Goal: Task Accomplishment & Management: Complete application form

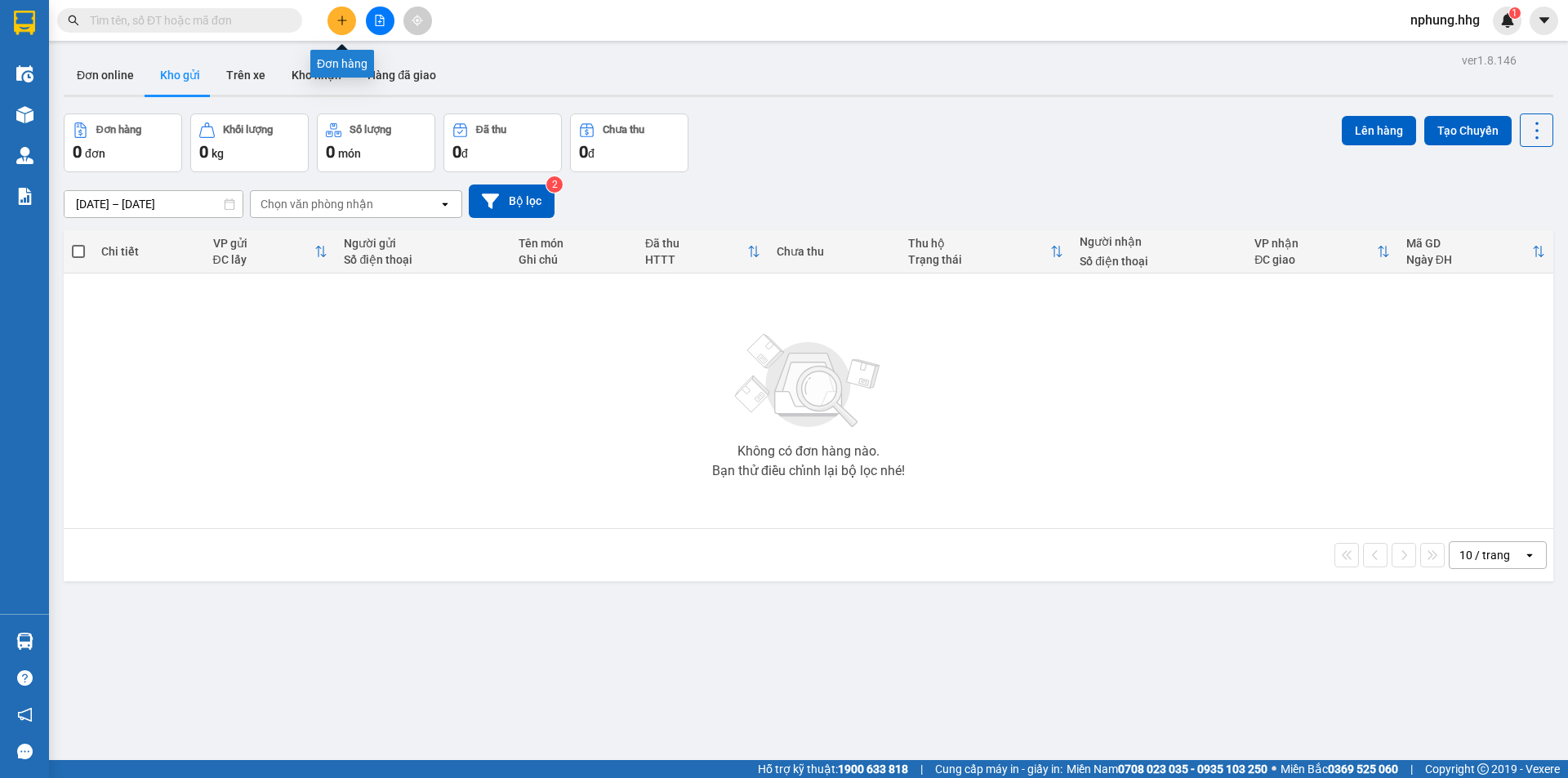
click at [342, 24] on icon "plus" at bounding box center [342, 21] width 11 height 11
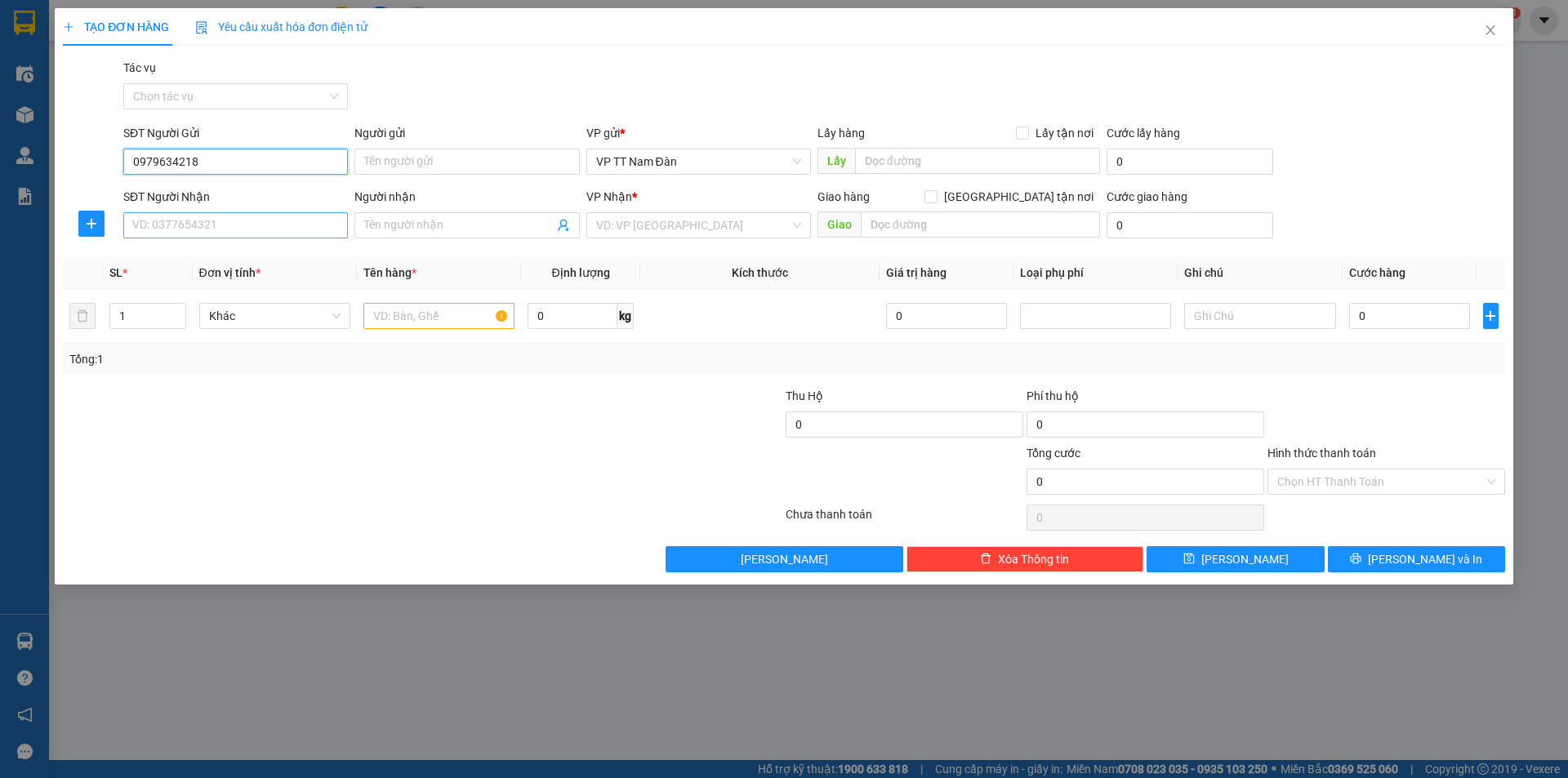
type input "0979634218"
click at [240, 228] on input "SĐT Người Nhận" at bounding box center [236, 226] width 225 height 26
type input "0377929514"
click at [697, 227] on input "search" at bounding box center [692, 226] width 194 height 25
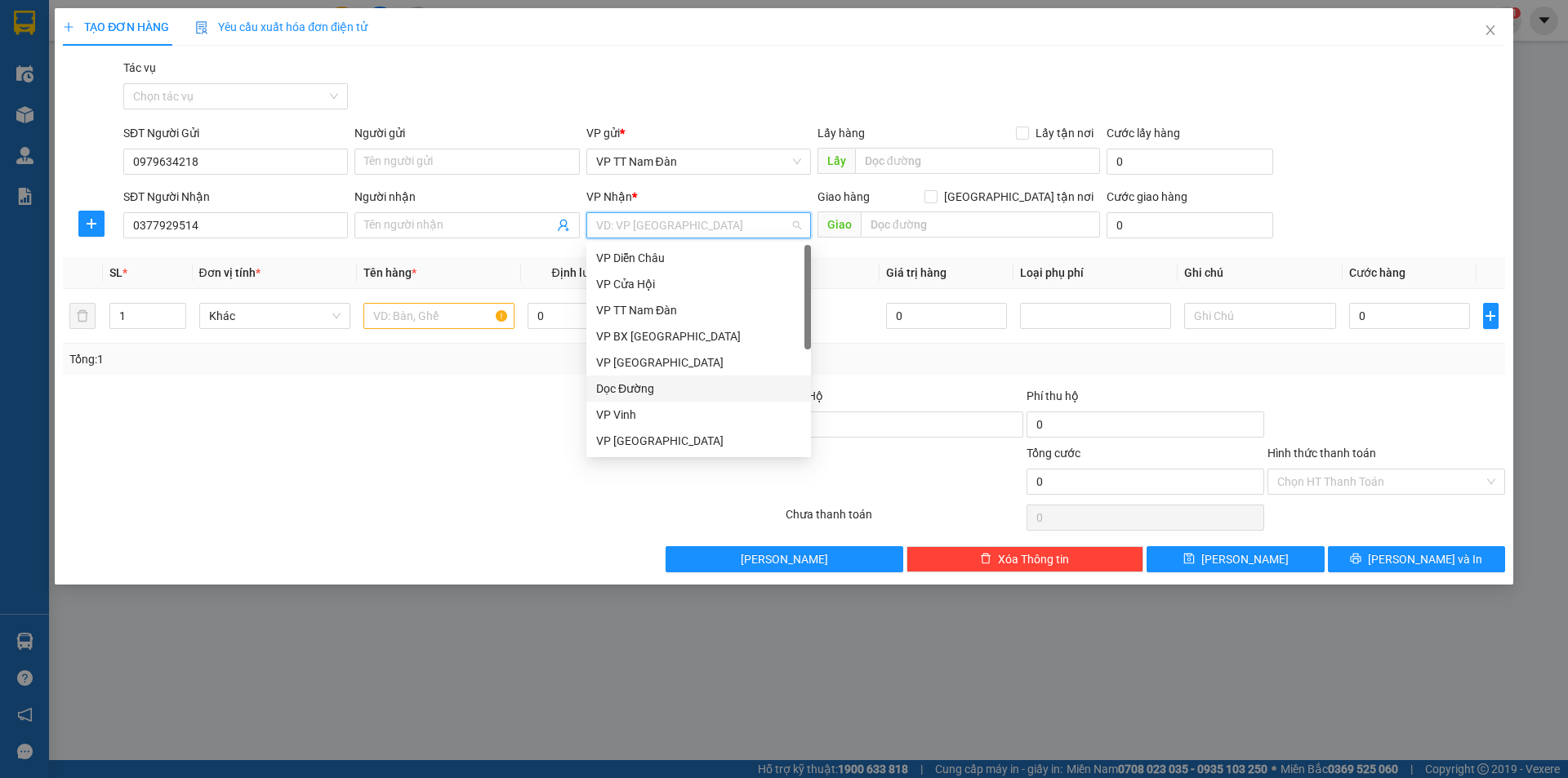
click at [625, 384] on div "Dọc Đường" at bounding box center [698, 388] width 205 height 18
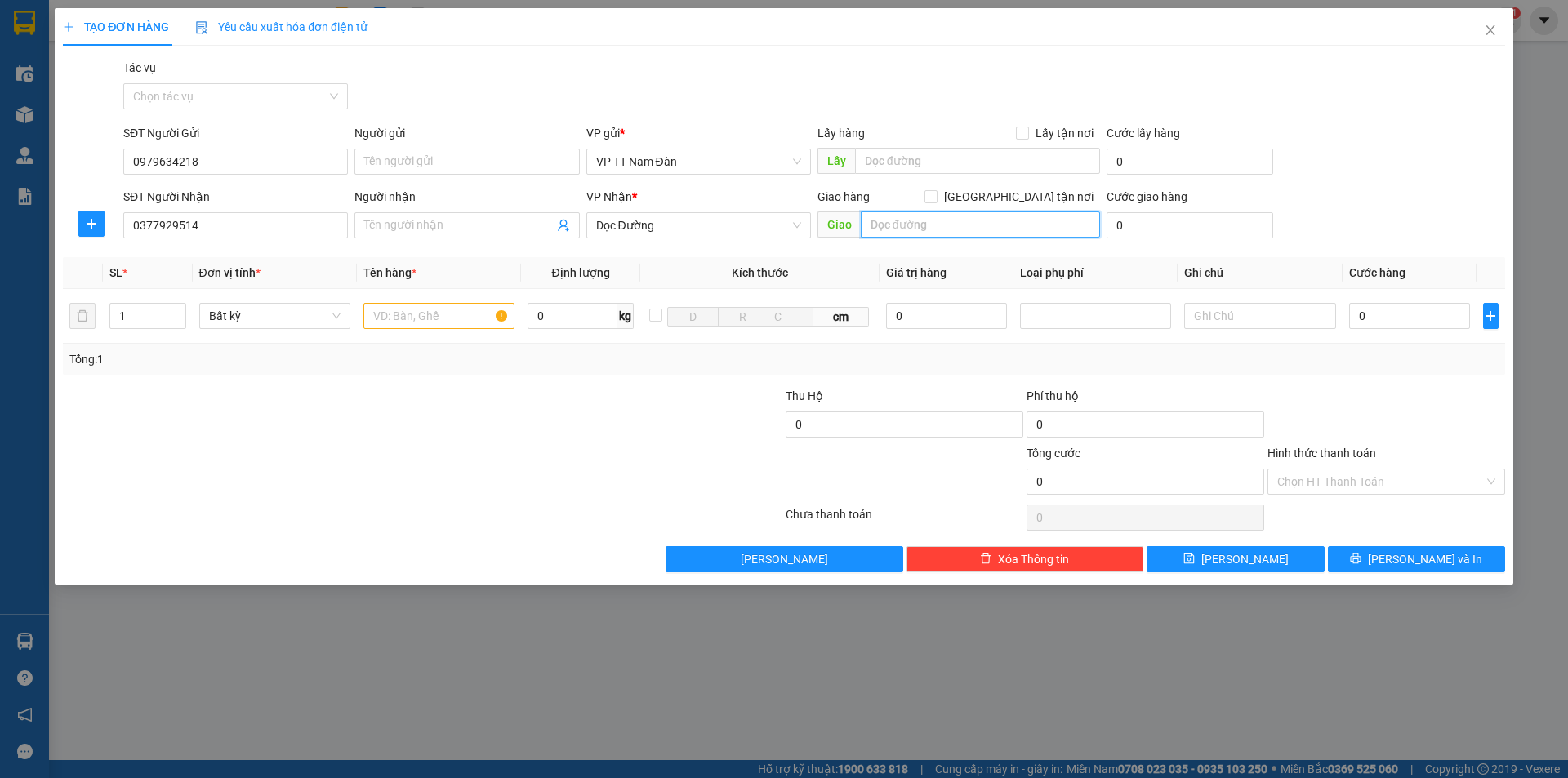
click at [952, 227] on input "text" at bounding box center [980, 225] width 239 height 26
type input "N4 Trần phú-nguyễn hoàng-tam kỳ-Q.Nam"
click at [460, 320] on input "text" at bounding box center [439, 316] width 151 height 26
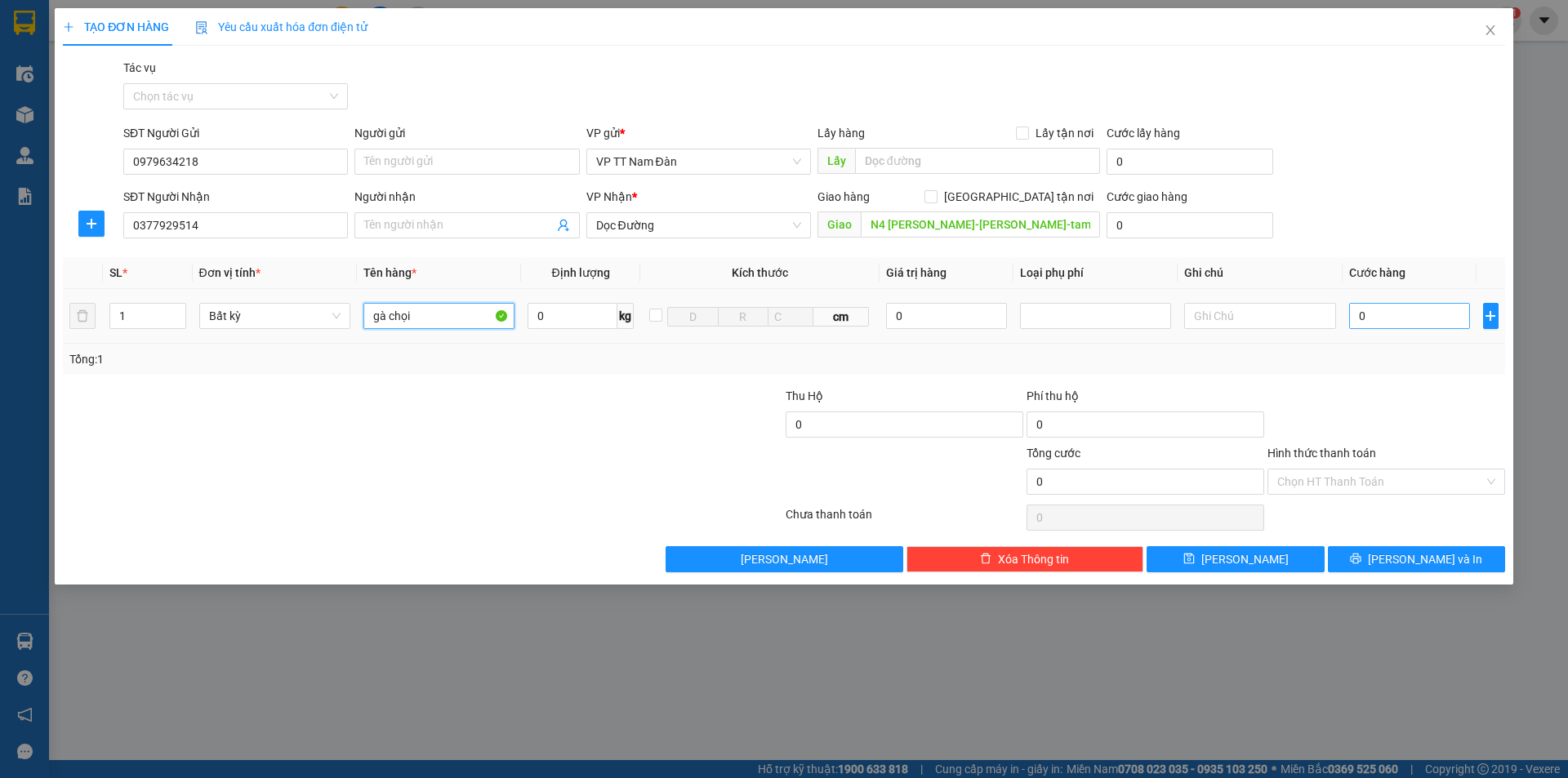
type input "gà chọi"
click at [1393, 313] on input "0" at bounding box center [1409, 316] width 122 height 26
type input "1"
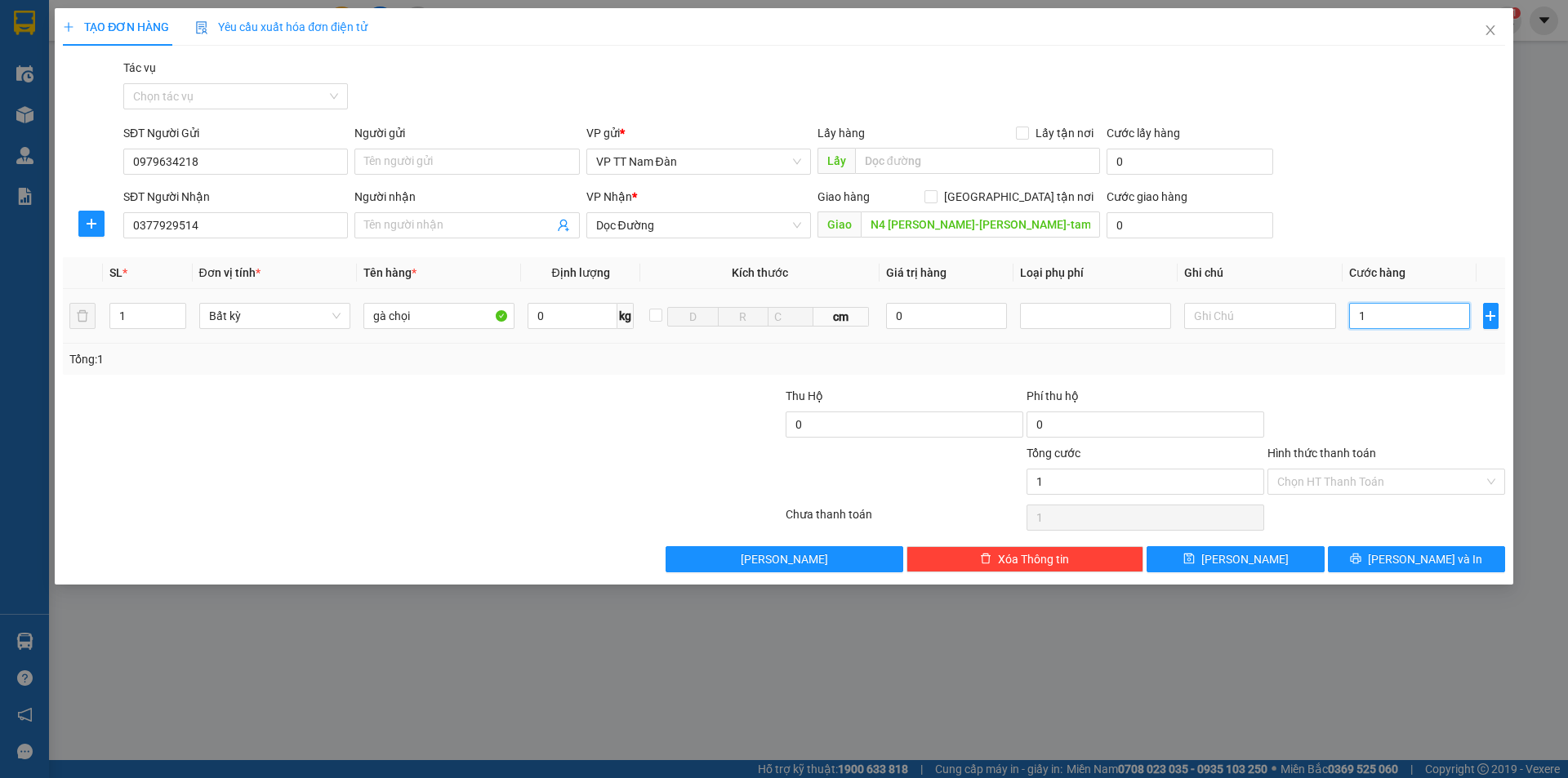
type input "10"
type input "100"
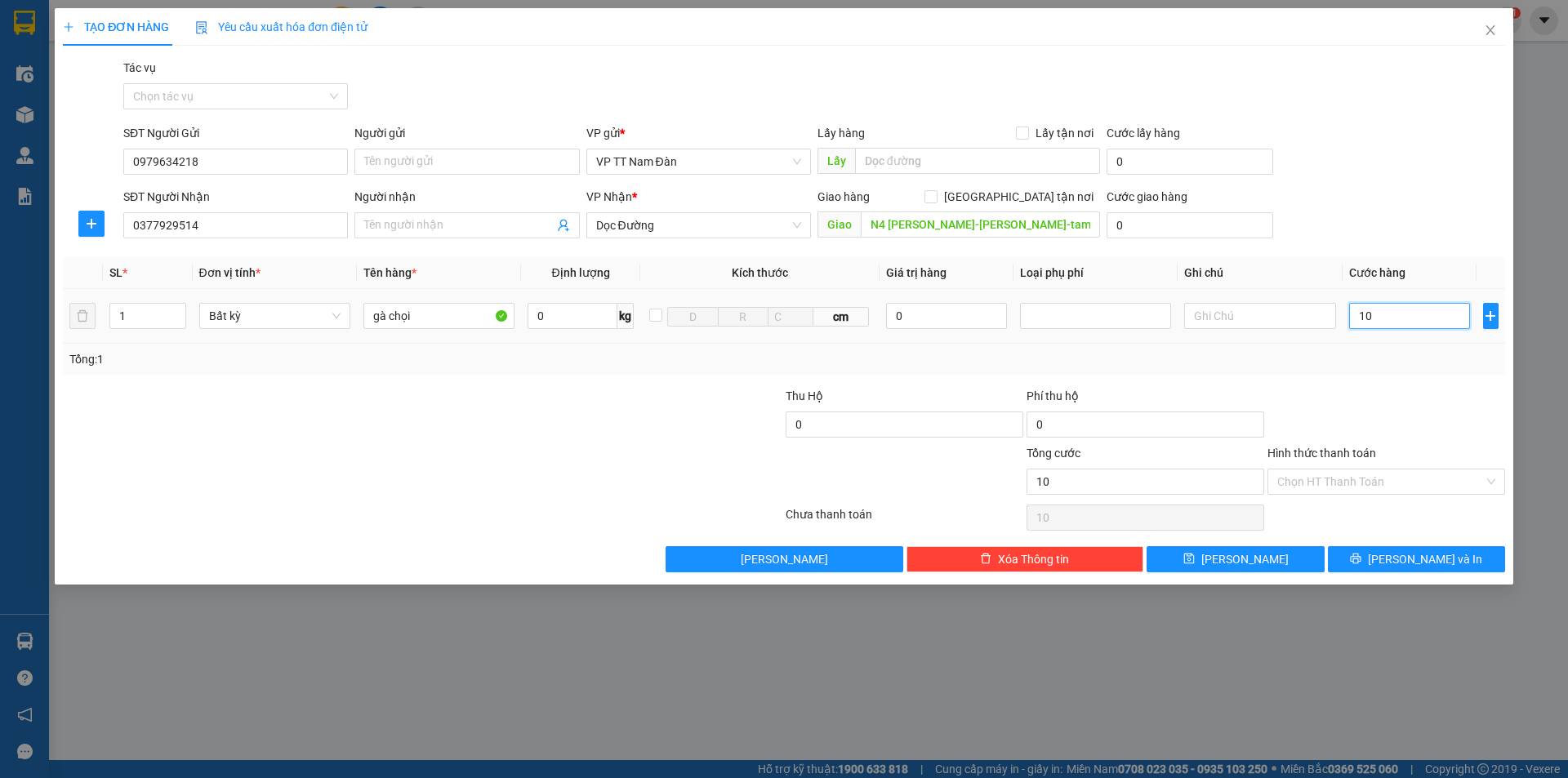
type input "100"
click at [1342, 477] on input "Hình thức thanh toán" at bounding box center [1380, 482] width 207 height 25
type input "100.000"
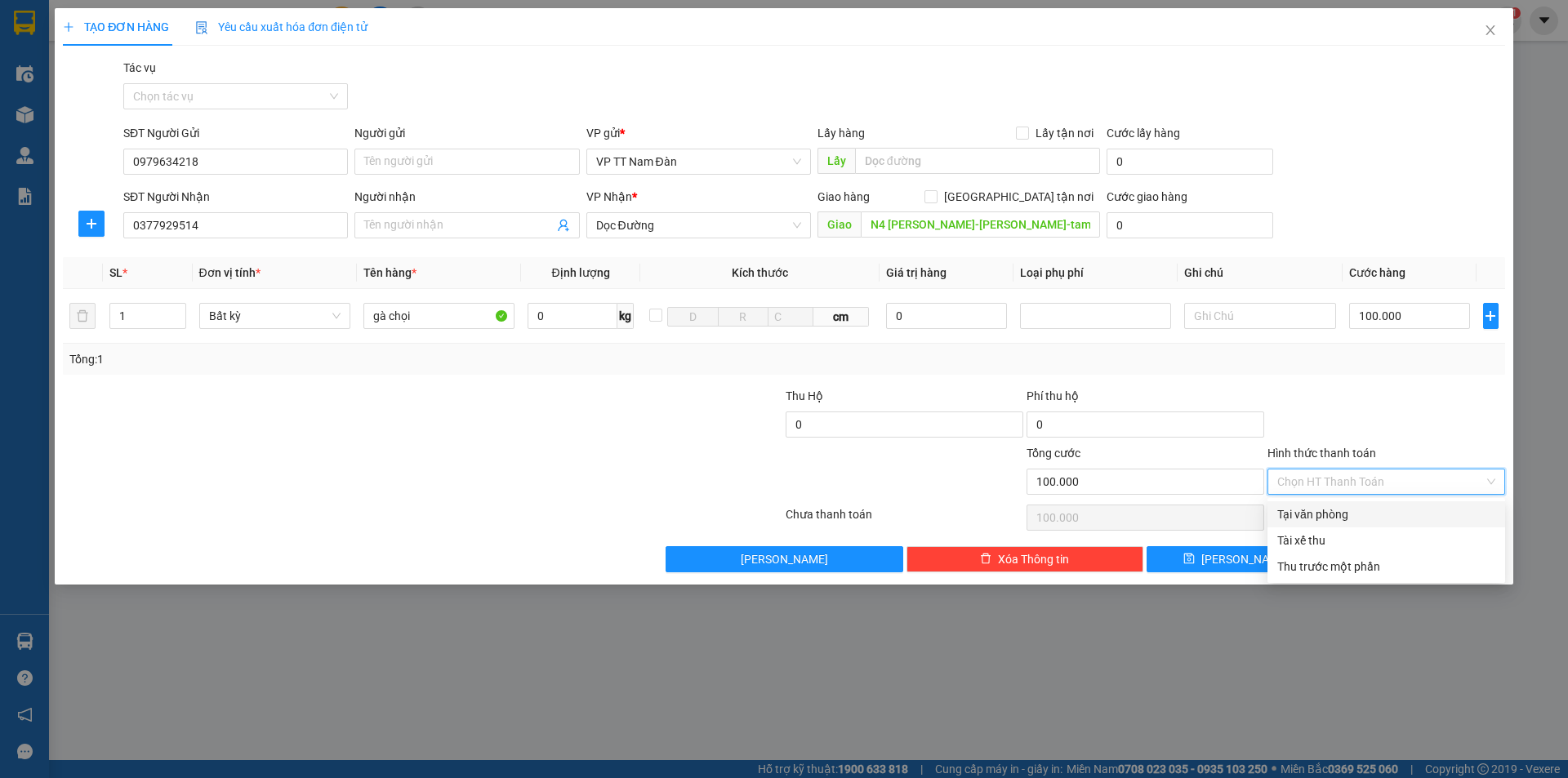
click at [1329, 514] on div "Tại văn phòng" at bounding box center [1386, 514] width 218 height 18
type input "0"
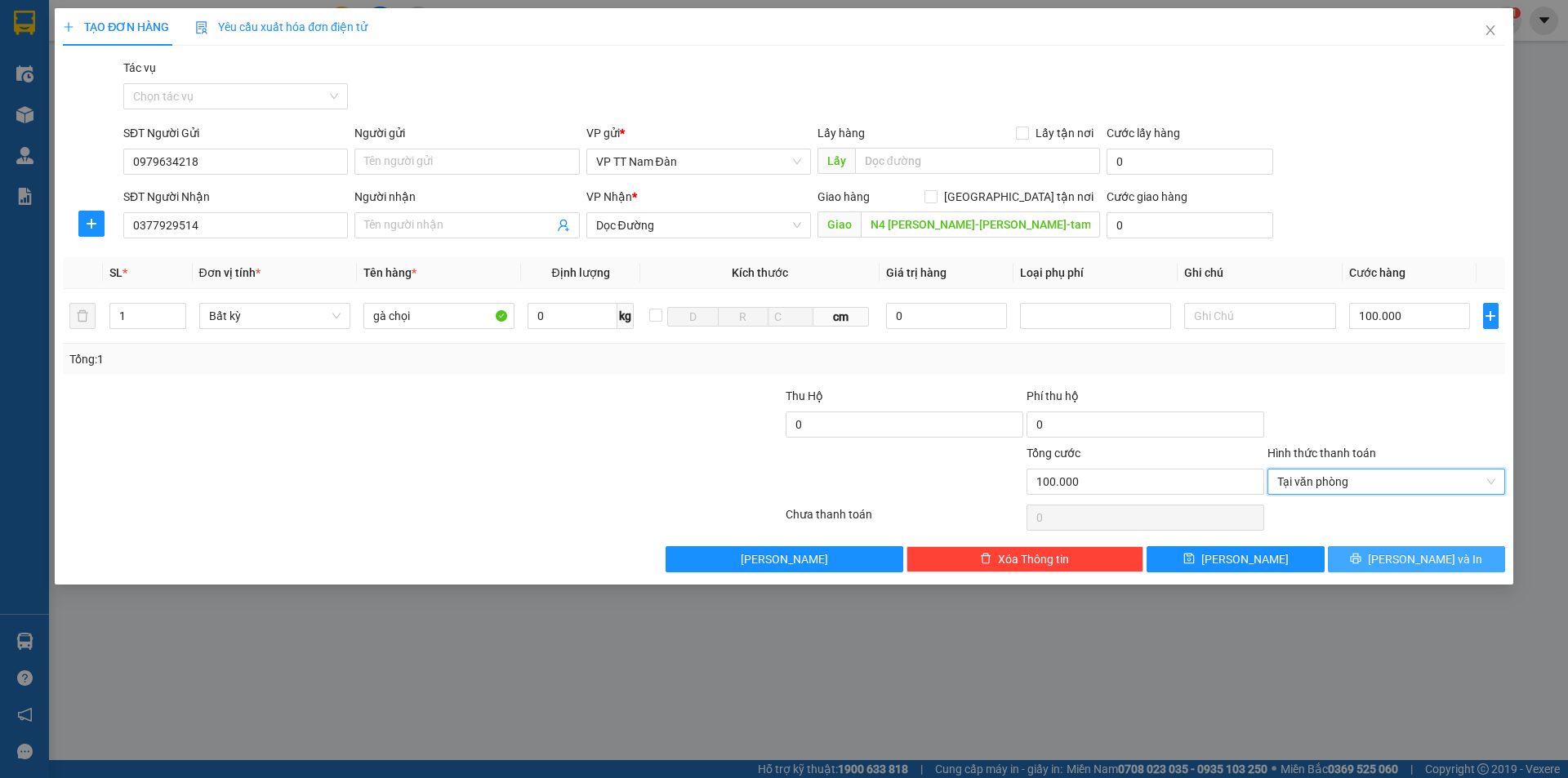
click at [1418, 559] on span "Lưu và In" at bounding box center [1425, 559] width 114 height 18
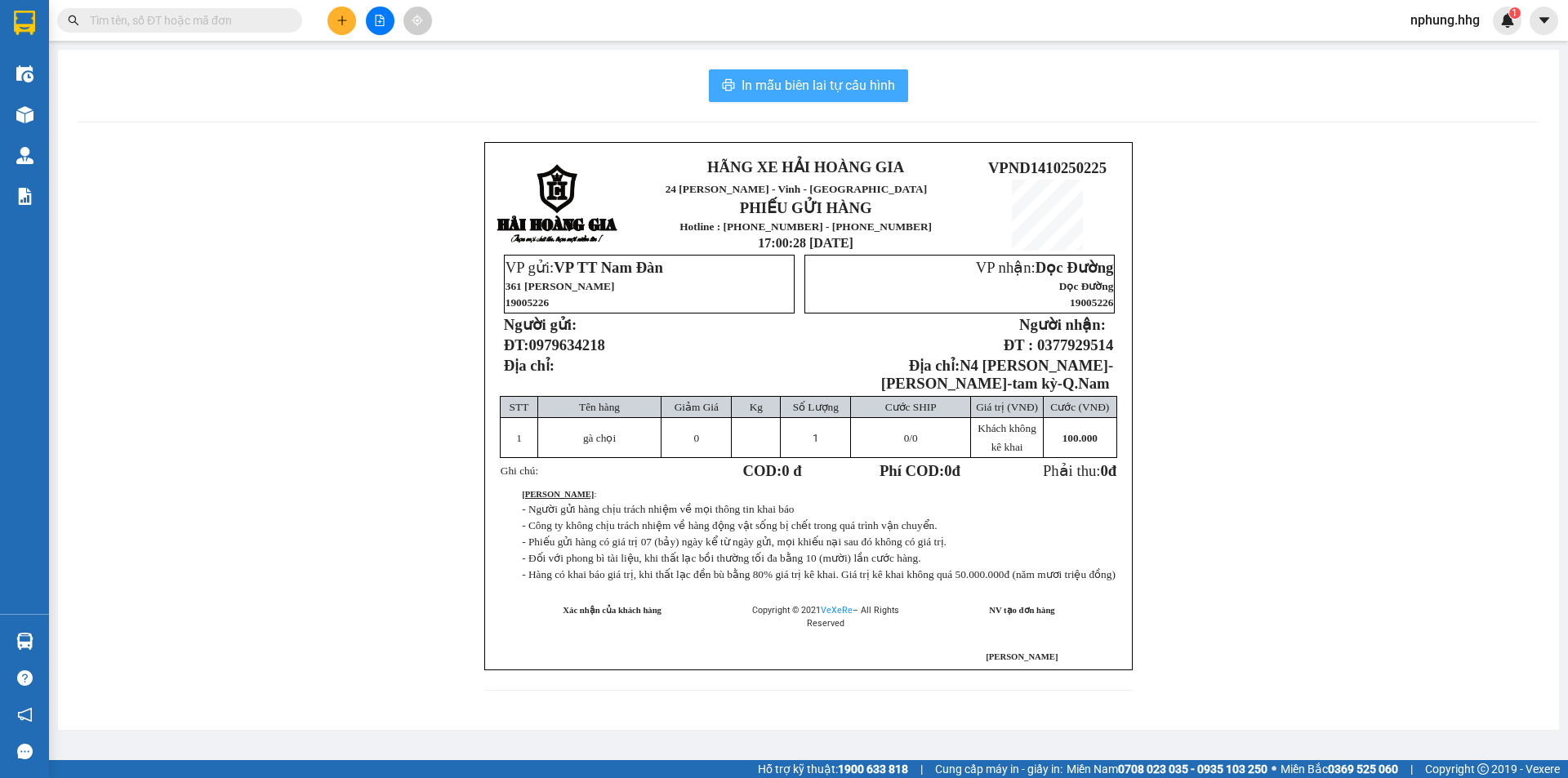
click at [769, 89] on span "In mẫu biên lai tự cấu hình" at bounding box center [818, 86] width 154 height 21
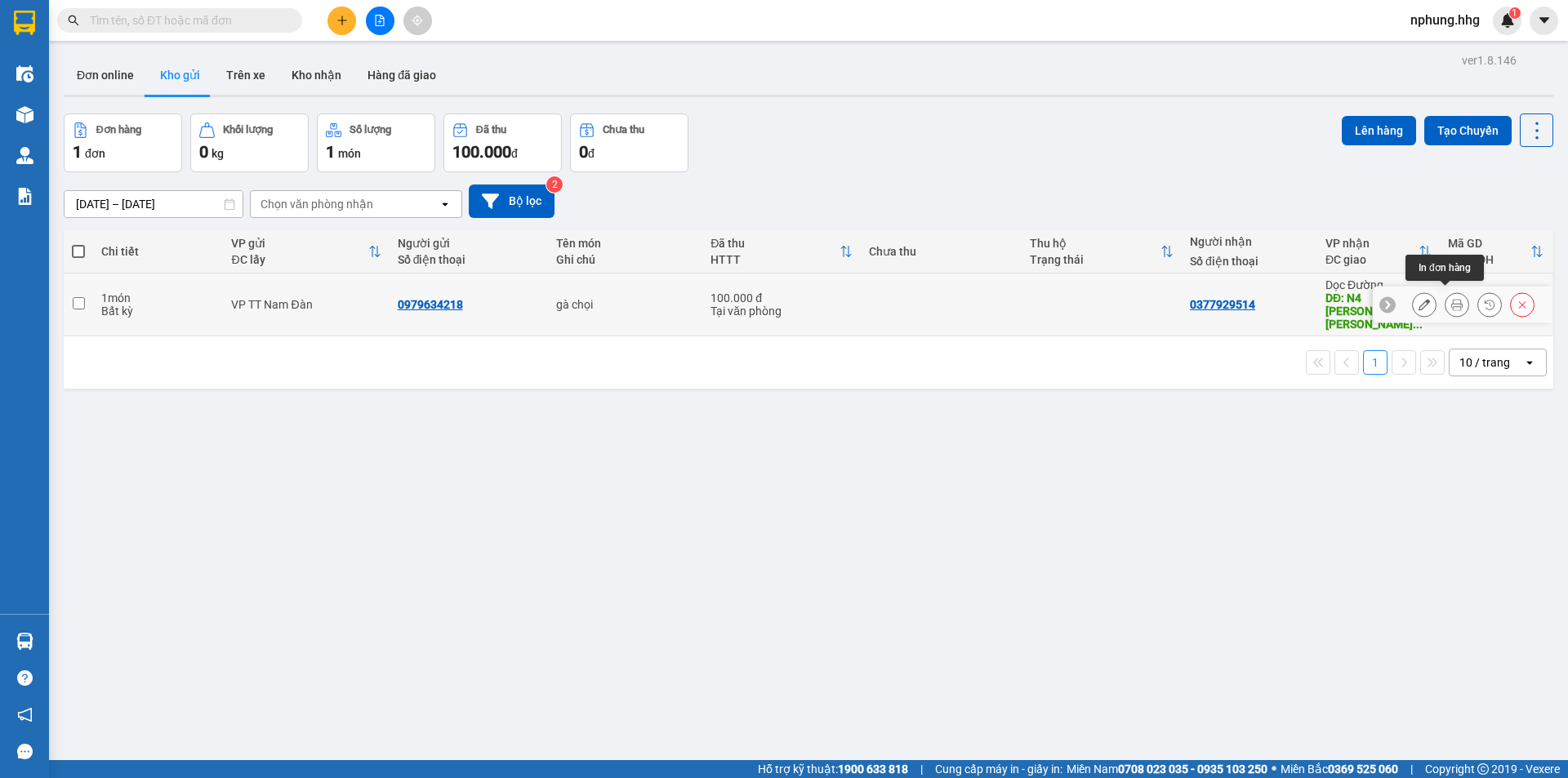
click at [1451, 301] on icon at bounding box center [1457, 305] width 11 height 11
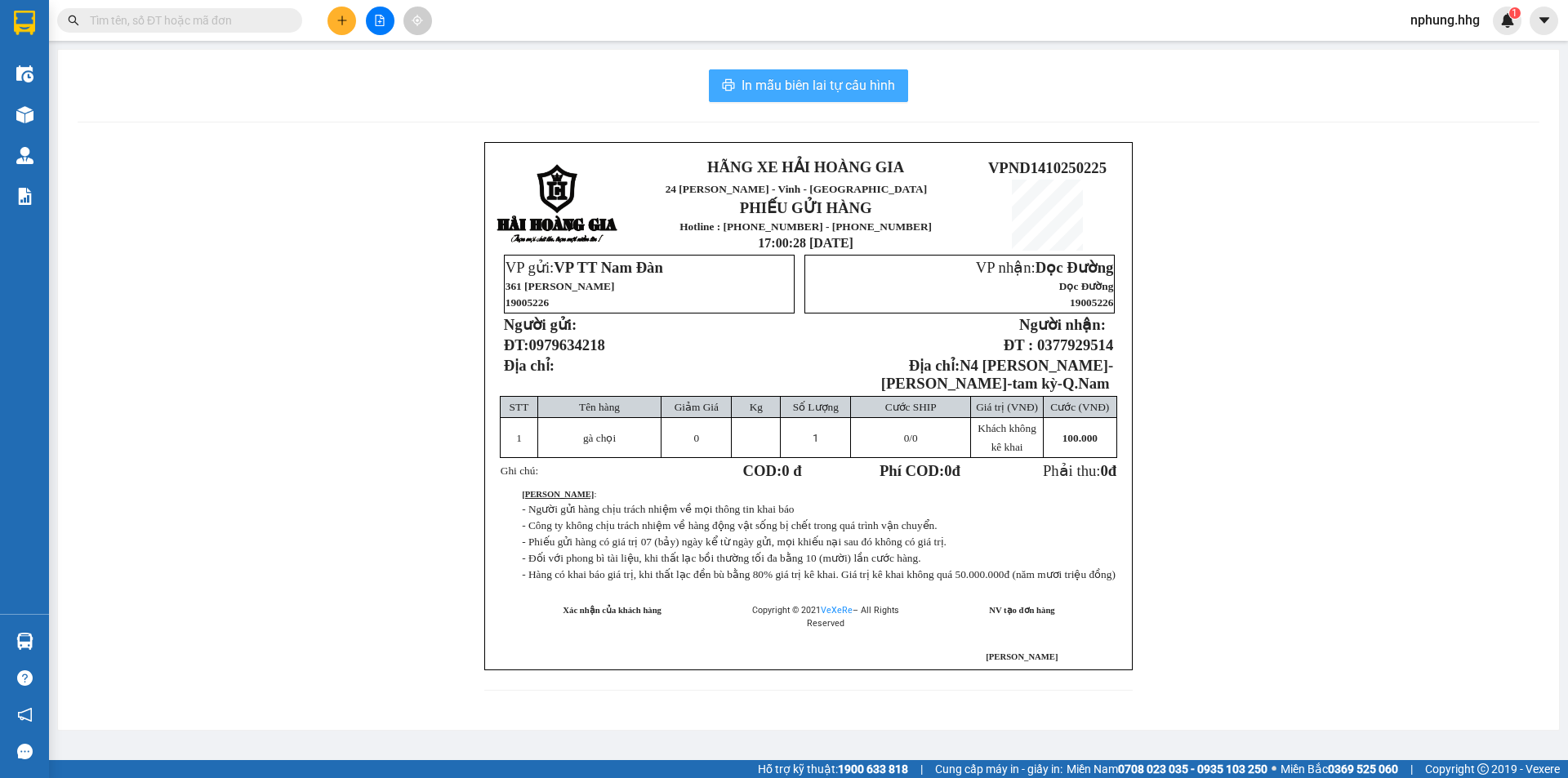
click at [790, 85] on span "In mẫu biên lai tự cấu hình" at bounding box center [818, 86] width 154 height 21
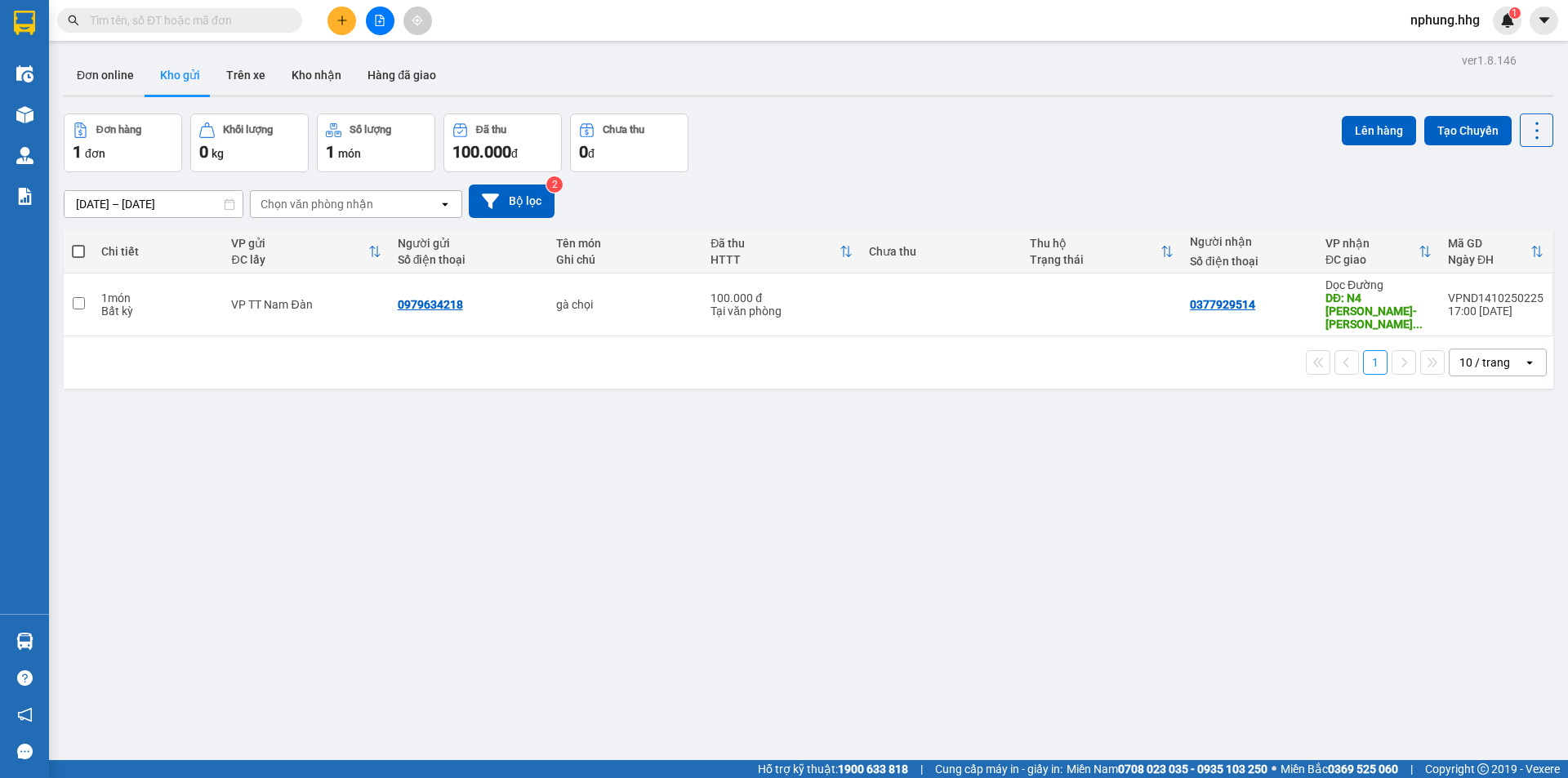
click at [511, 266] on div "Người gửi Số điện thoại" at bounding box center [468, 251] width 142 height 33
drag, startPoint x: 511, startPoint y: 266, endPoint x: 929, endPoint y: 553, distance: 507.0
click at [937, 566] on div "ver 1.8.146 Đơn online Kho gửi Trên xe Kho nhận Hàng đã giao Đơn hàng 1 đơn Khố…" at bounding box center [808, 438] width 1502 height 778
drag, startPoint x: 516, startPoint y: 476, endPoint x: 597, endPoint y: 416, distance: 100.8
click at [523, 468] on div "ver 1.8.146 Đơn online Kho gửi Trên xe Kho nhận Hàng đã giao Đơn hàng 1 đơn Khố…" at bounding box center [808, 438] width 1502 height 778
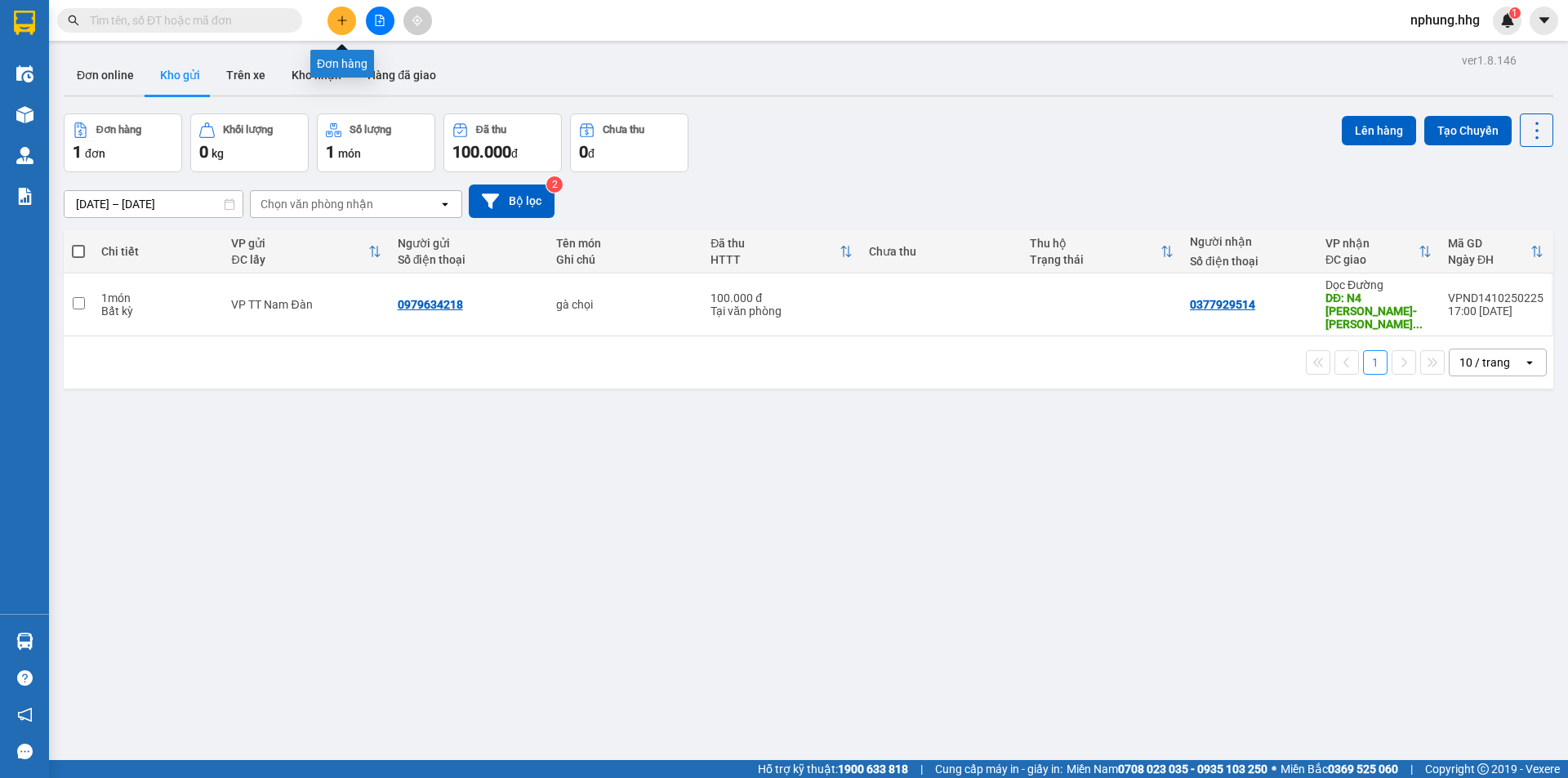
click at [342, 21] on icon "plus" at bounding box center [342, 20] width 1 height 9
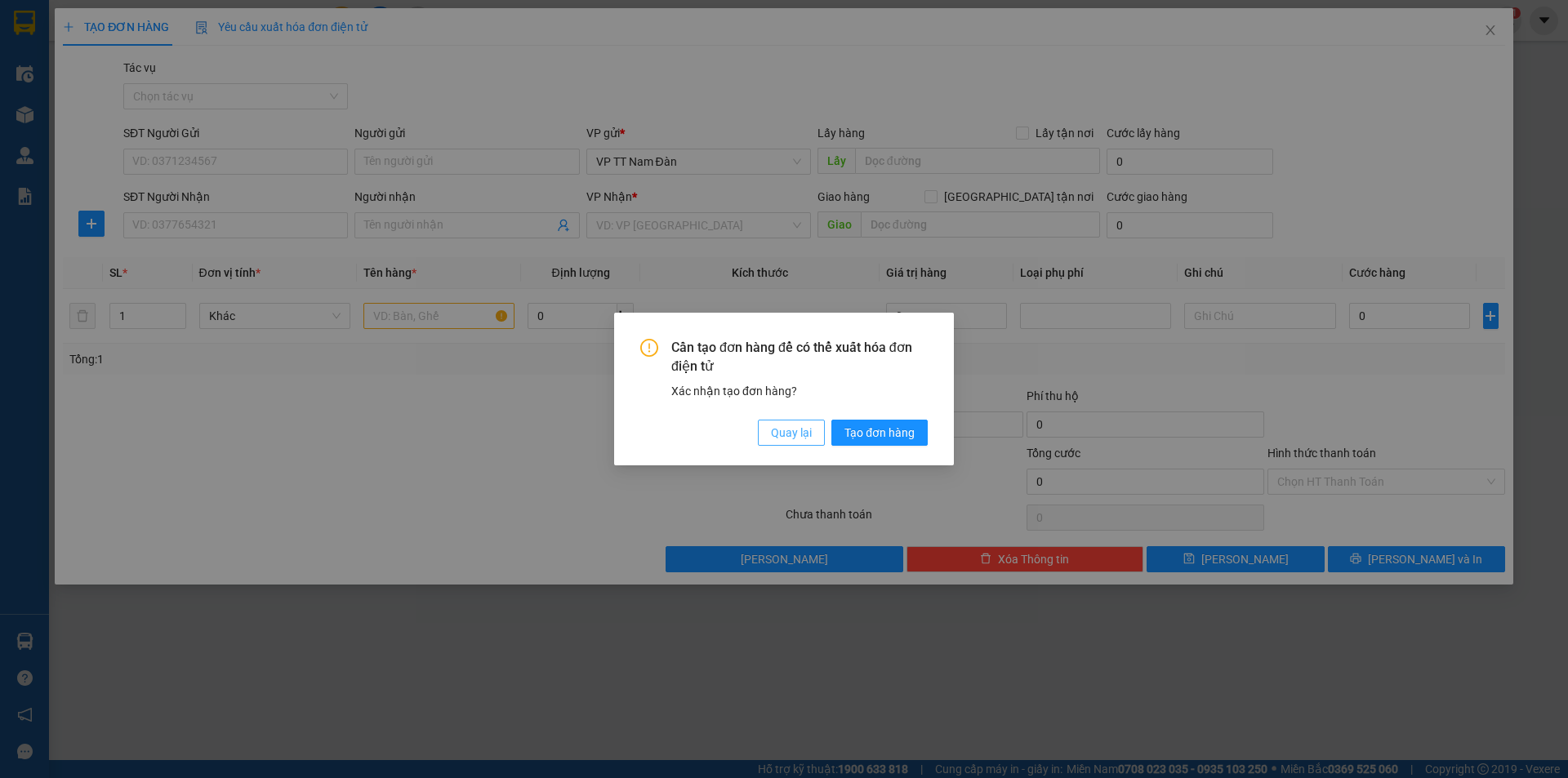
click at [799, 433] on span "Quay lại" at bounding box center [790, 432] width 41 height 18
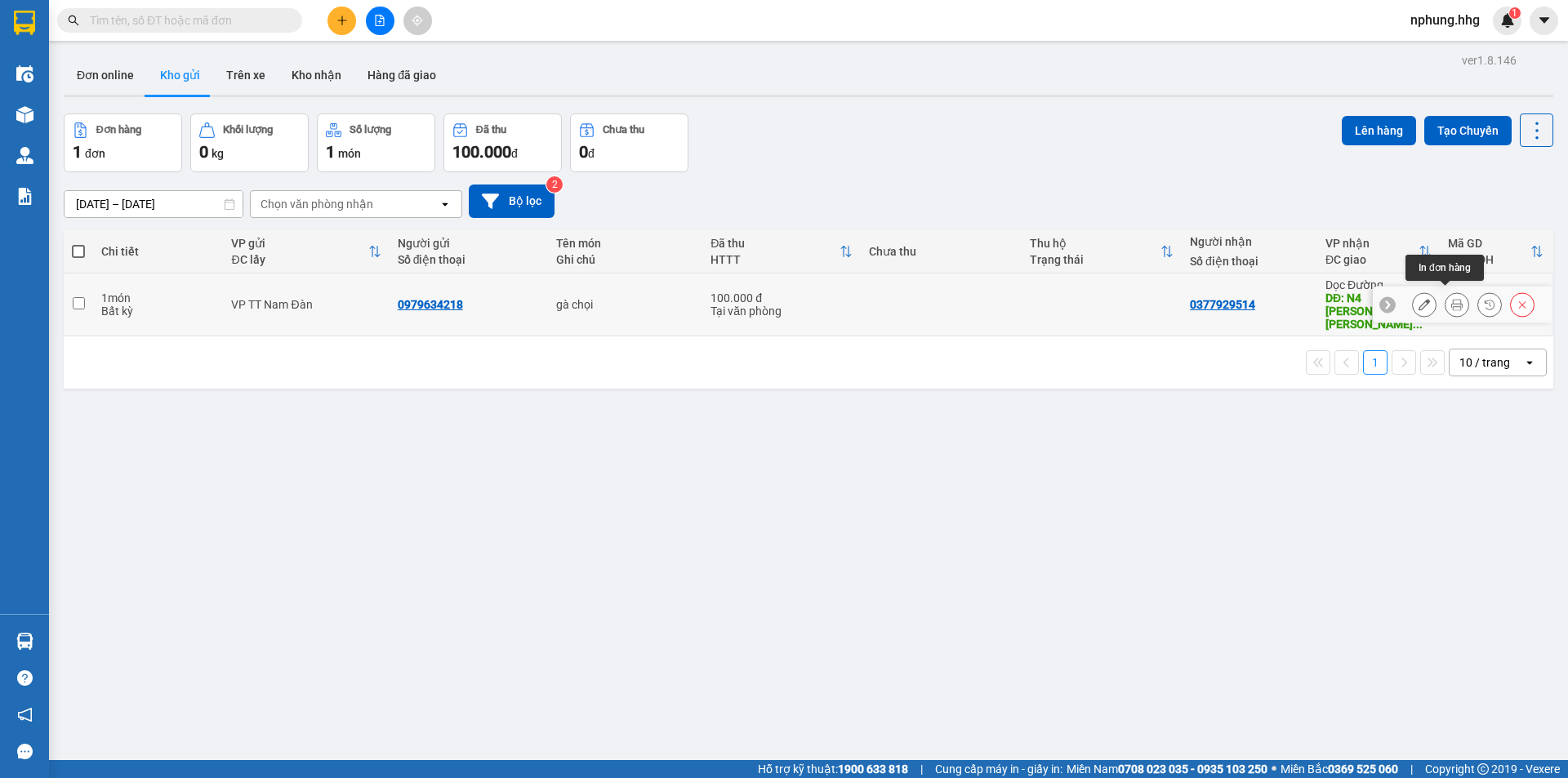
click at [1445, 291] on button at bounding box center [1457, 305] width 23 height 28
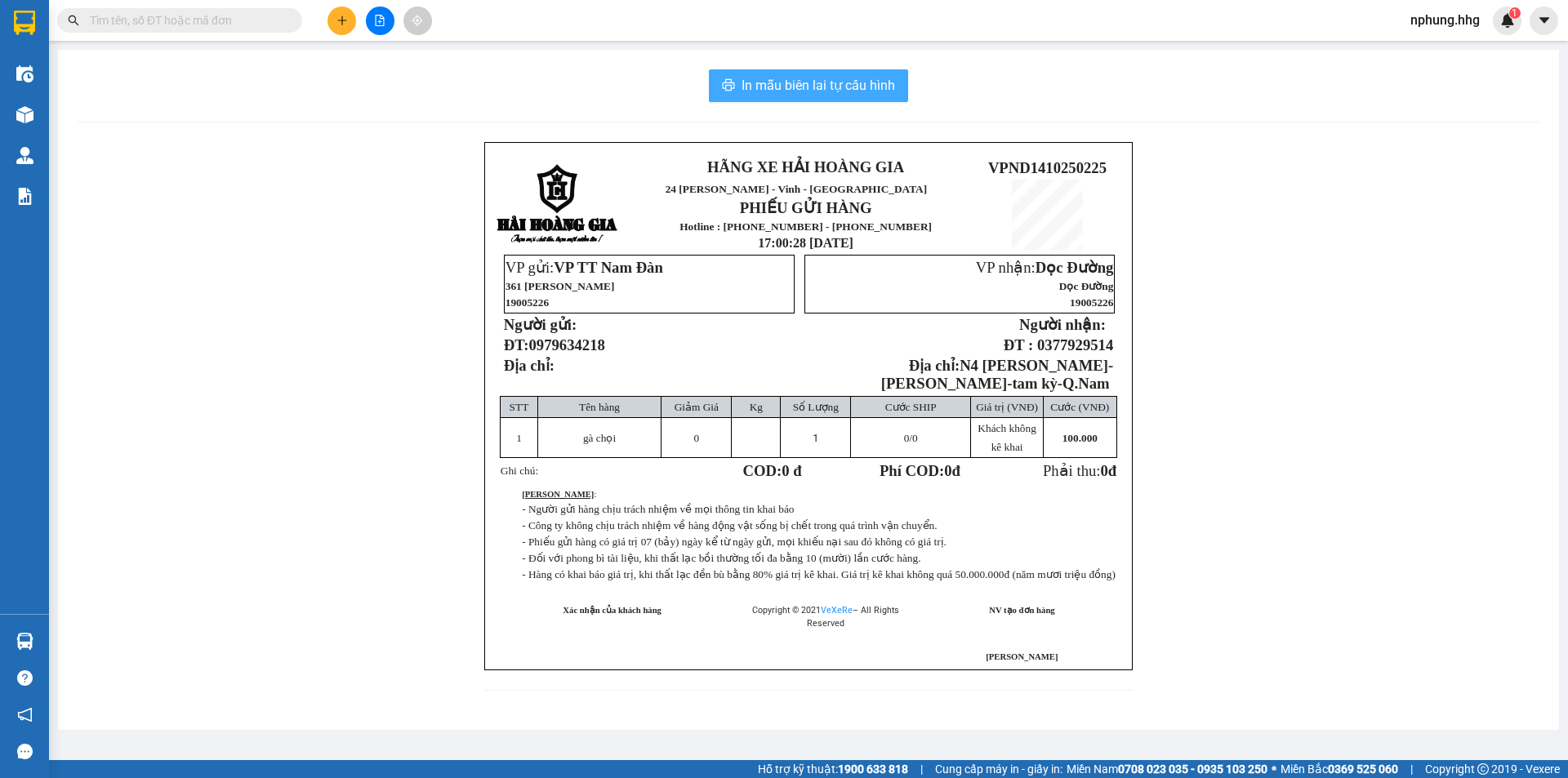
click at [843, 87] on span "In mẫu biên lai tự cấu hình" at bounding box center [818, 86] width 154 height 21
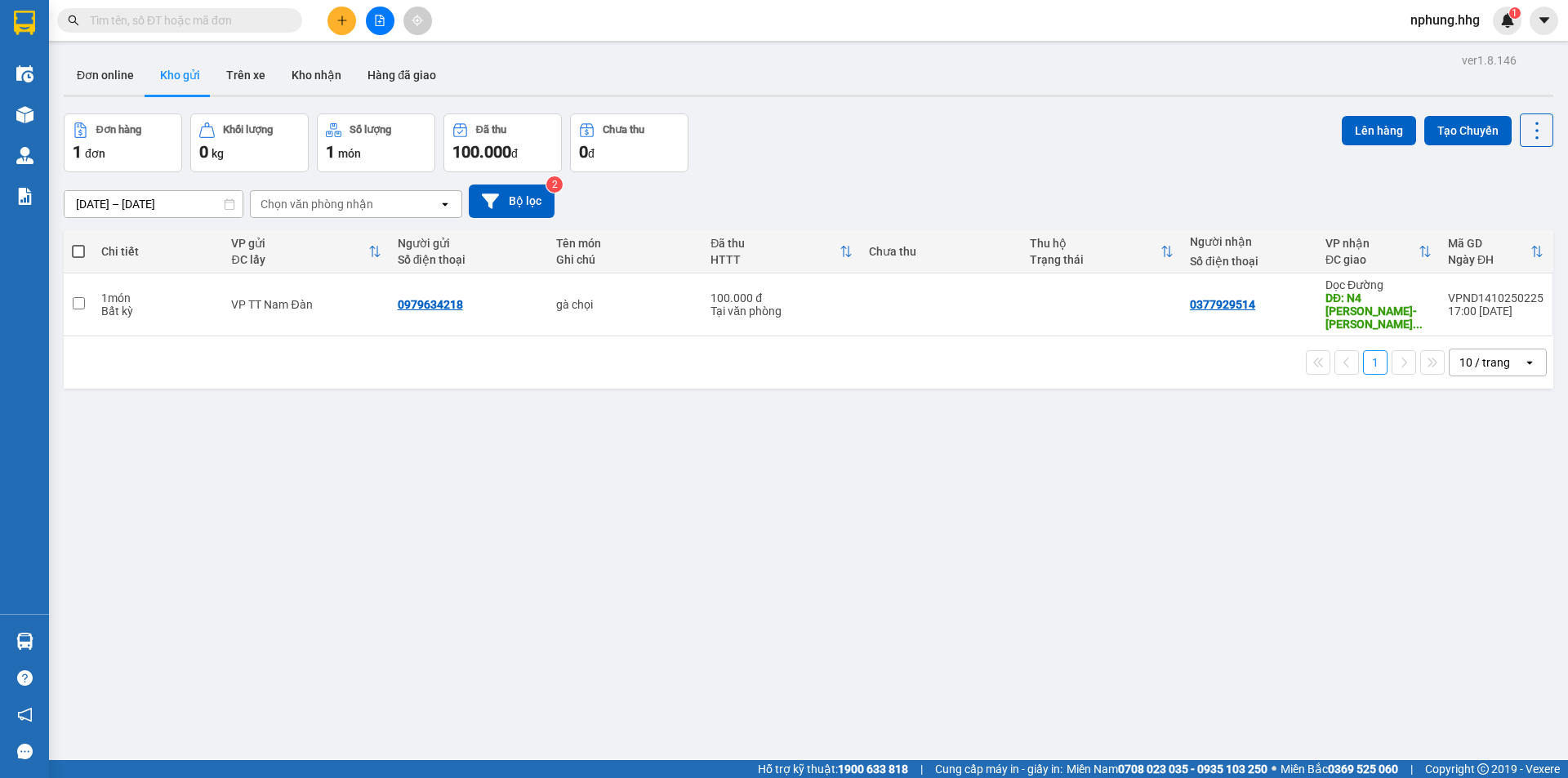
click at [1074, 518] on div "ver 1.8.146 Đơn online Kho gửi Trên xe Kho nhận Hàng đã giao Đơn hàng 1 đơn Khố…" at bounding box center [808, 438] width 1502 height 778
click at [730, 542] on div "ver 1.8.146 Đơn online Kho gửi Trên xe Kho nhận Hàng đã giao Đơn hàng 1 đơn Khố…" at bounding box center [808, 438] width 1502 height 778
click at [680, 499] on div "ver 1.8.146 Đơn online Kho gửi Trên xe Kho nhận Hàng đã giao Đơn hàng 1 đơn Khố…" at bounding box center [808, 438] width 1502 height 778
click at [562, 443] on div "ver 1.8.146 Đơn online Kho gửi Trên xe Kho nhận Hàng đã giao Đơn hàng 1 đơn Khố…" at bounding box center [808, 438] width 1502 height 778
click at [904, 518] on div "ver 1.8.146 Đơn online Kho gửi Trên xe Kho nhận Hàng đã giao Đơn hàng 1 đơn Khố…" at bounding box center [808, 438] width 1502 height 778
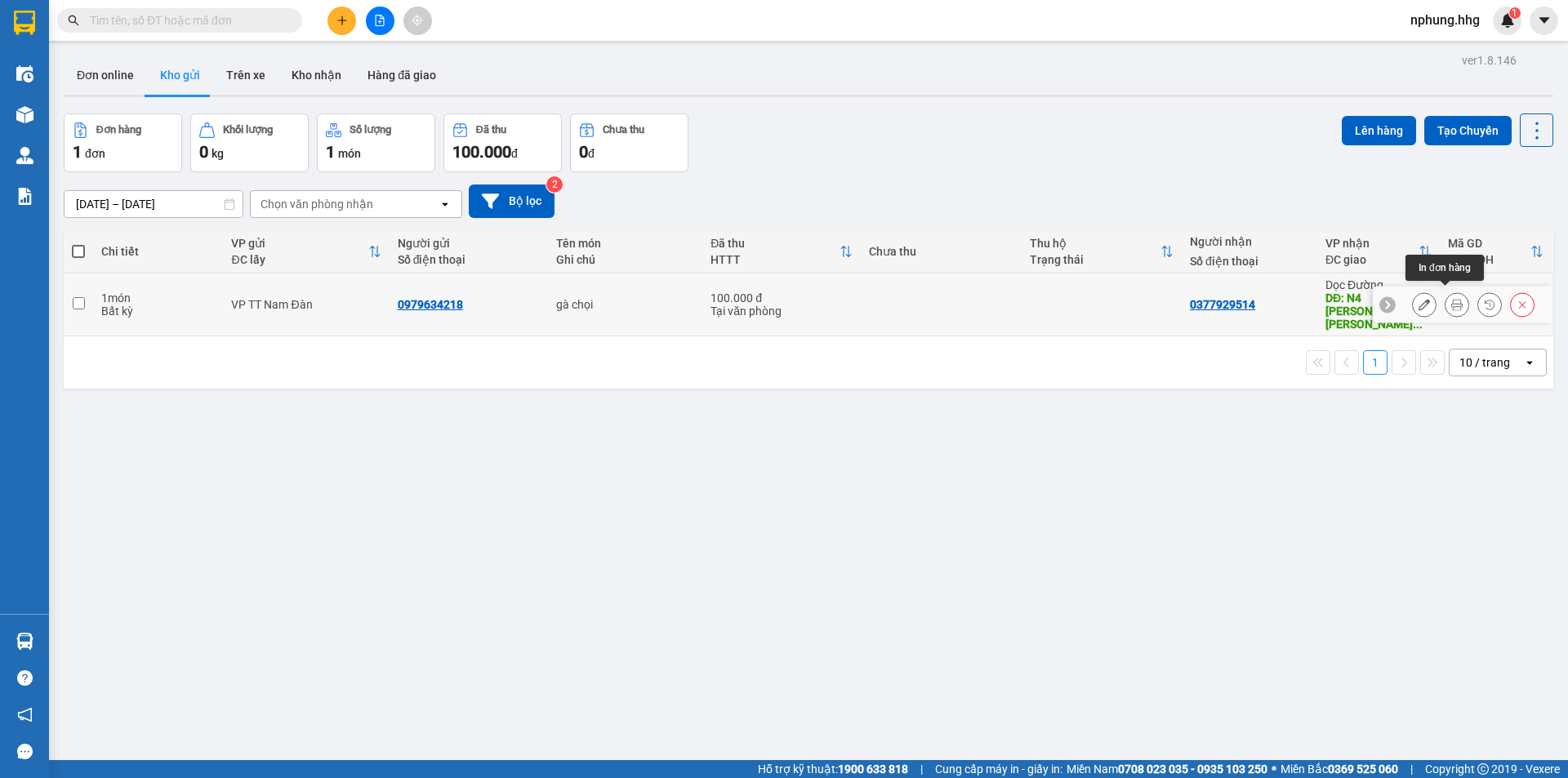
click at [1451, 299] on icon at bounding box center [1457, 305] width 11 height 11
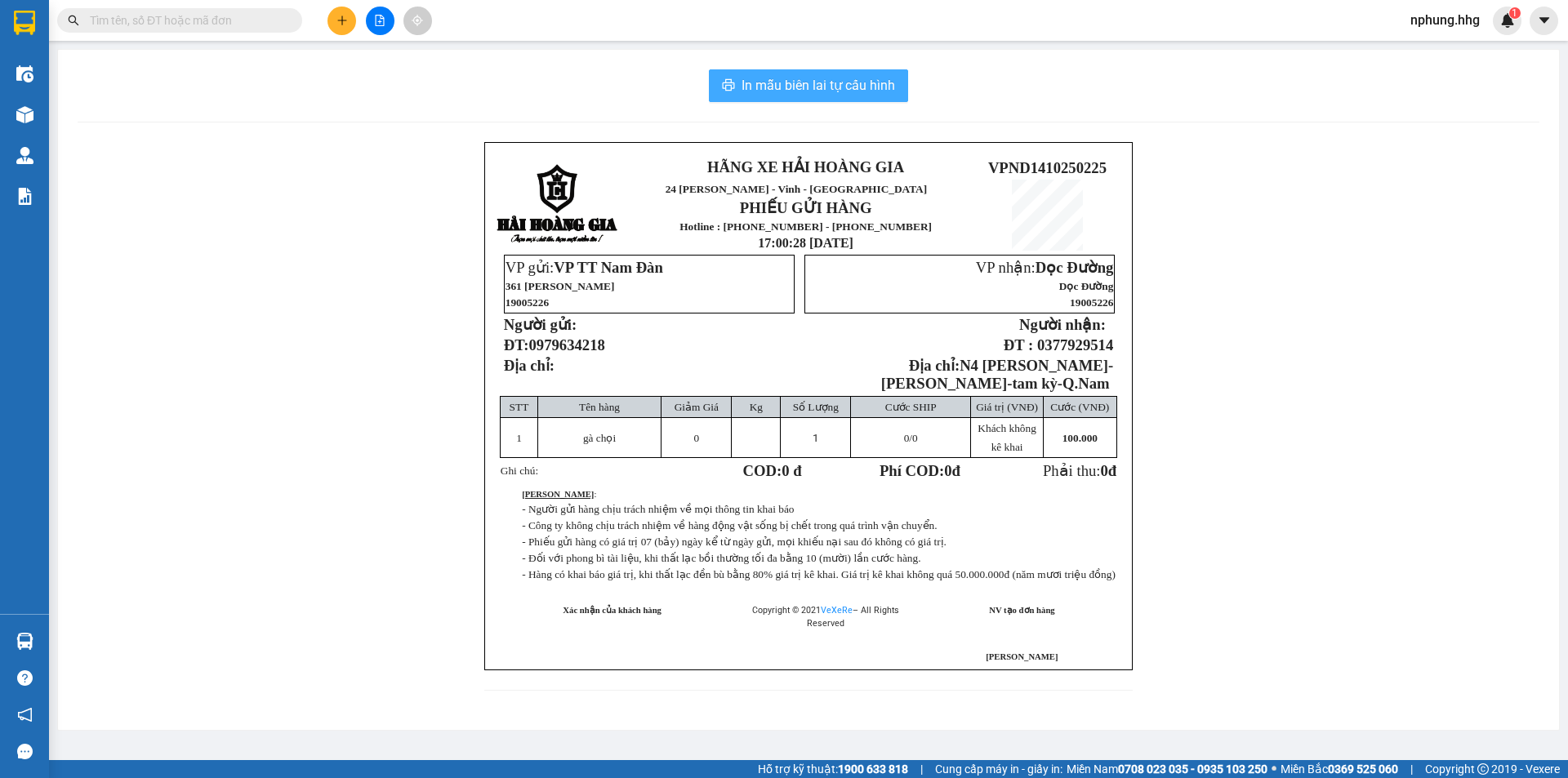
click at [770, 82] on span "In mẫu biên lai tự cấu hình" at bounding box center [818, 86] width 154 height 21
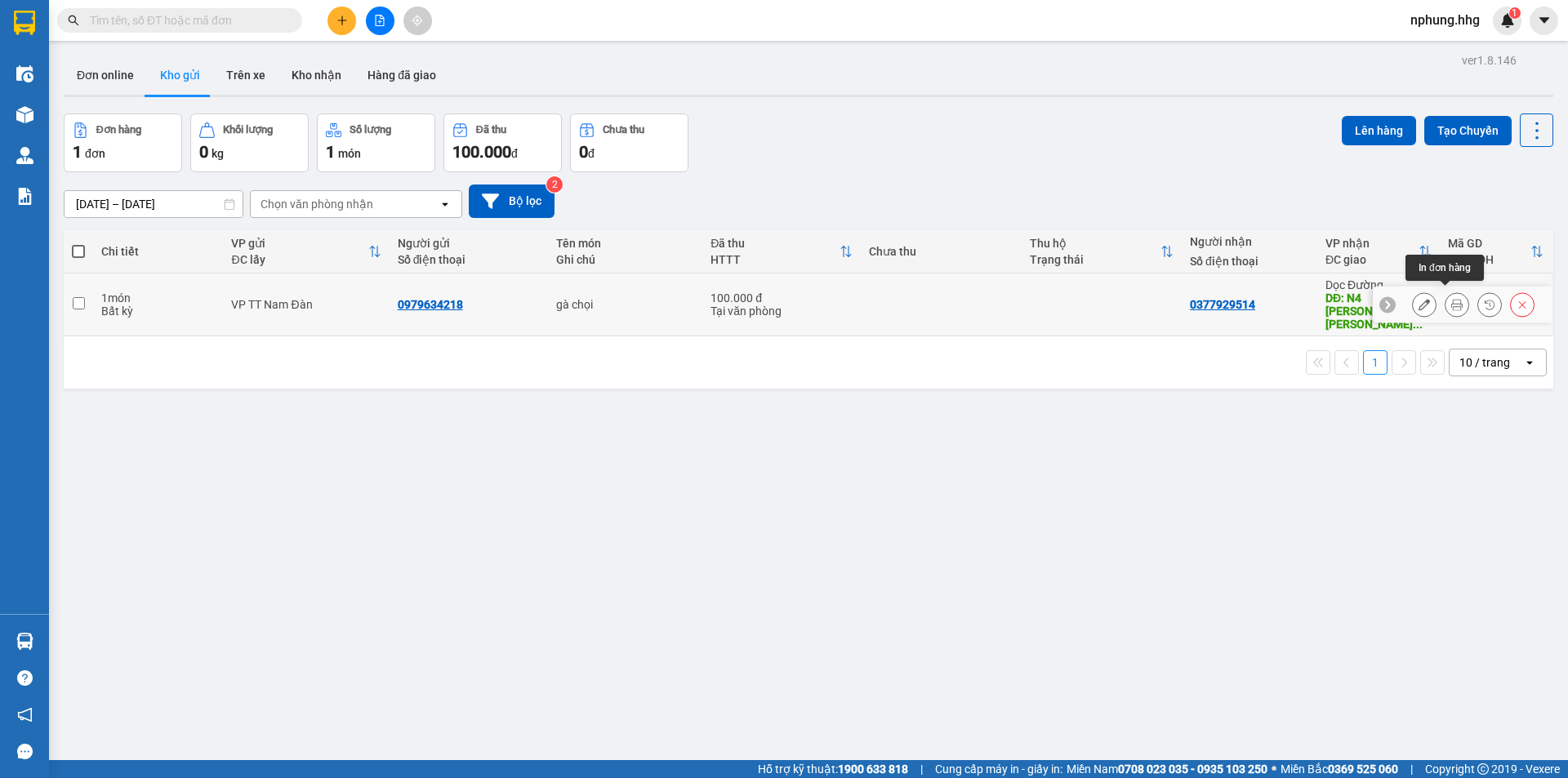
click at [1451, 299] on icon at bounding box center [1457, 305] width 11 height 11
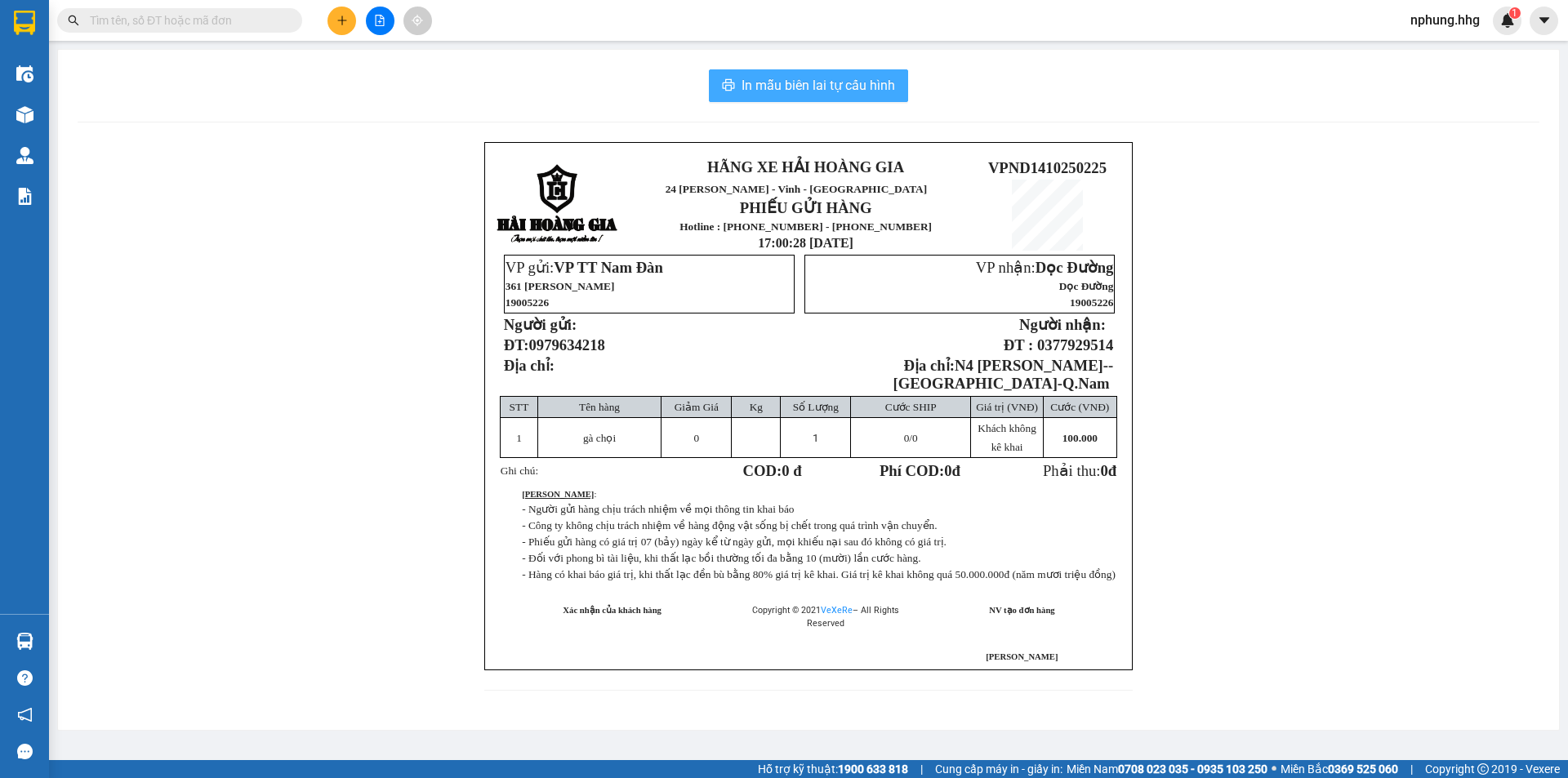
click at [785, 77] on span "In mẫu biên lai tự cấu hình" at bounding box center [818, 86] width 154 height 21
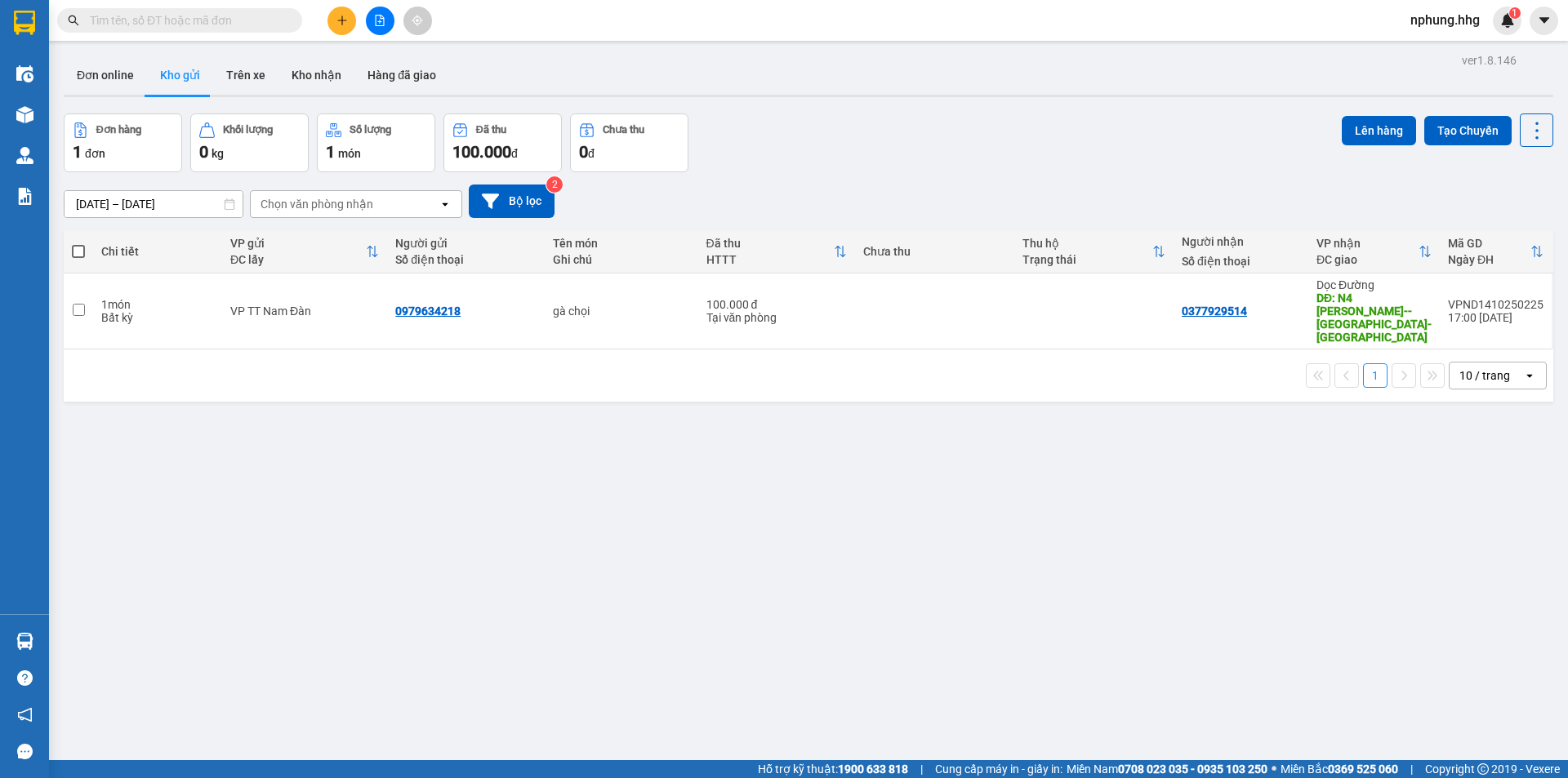
click at [788, 431] on div "ver 1.8.146 Đơn online Kho gửi Trên xe Kho nhận Hàng đã giao Đơn hàng 1 đơn Khố…" at bounding box center [808, 438] width 1502 height 778
